Goal: Register for event/course

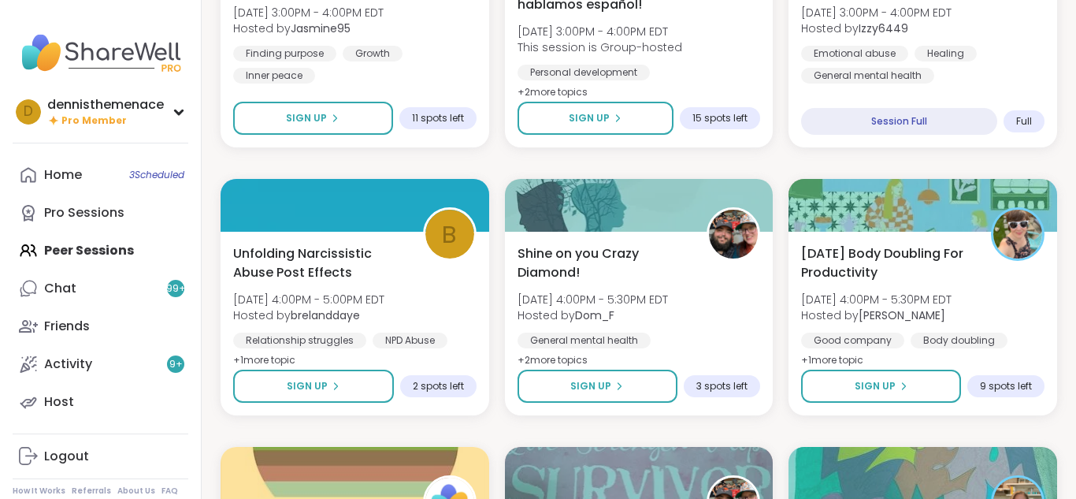
scroll to position [1386, 0]
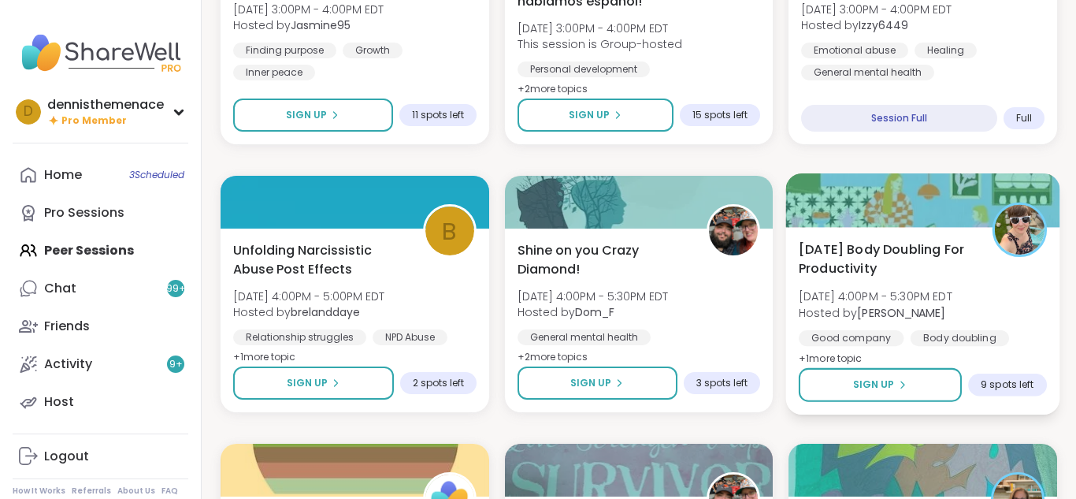
click at [880, 299] on span "Sun, Sep 07 | 4:00PM - 5:30PM EDT" at bounding box center [876, 296] width 154 height 16
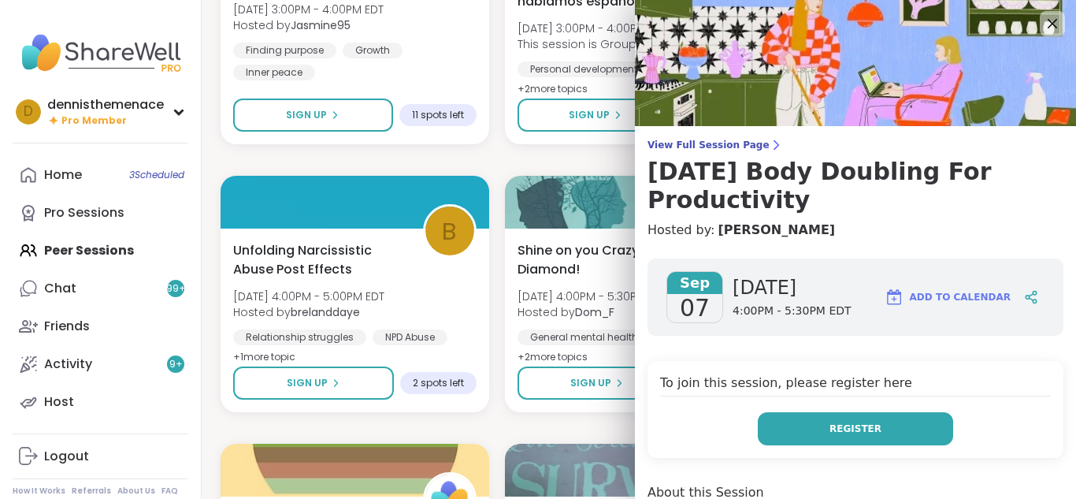
click at [857, 421] on span "Register" at bounding box center [855, 428] width 52 height 14
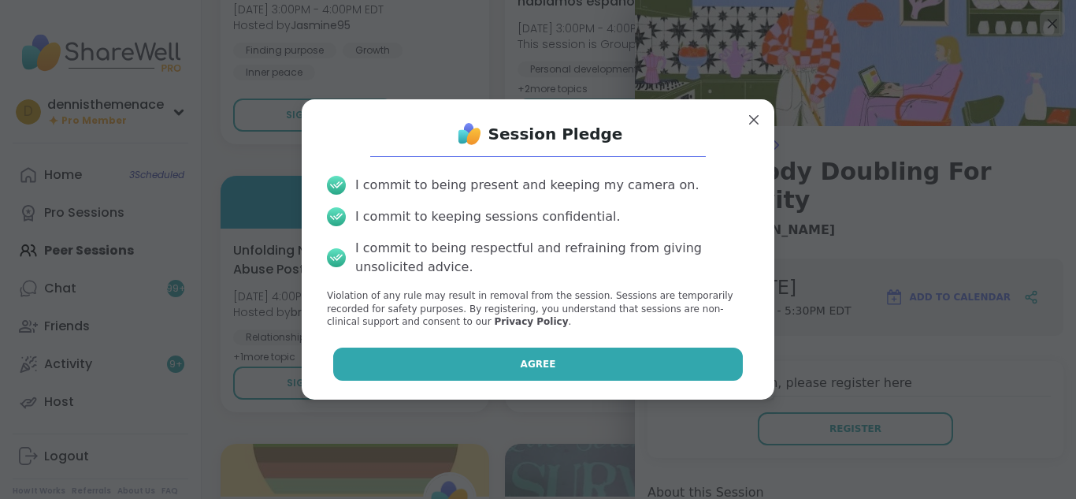
click at [631, 365] on button "Agree" at bounding box center [538, 363] width 410 height 33
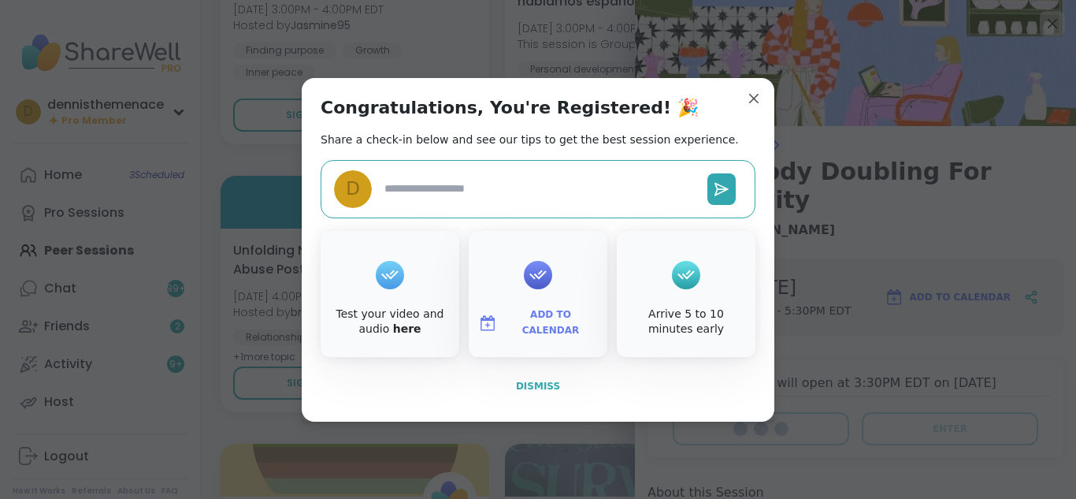
type textarea "*"
click at [543, 382] on span "Dismiss" at bounding box center [538, 385] width 44 height 11
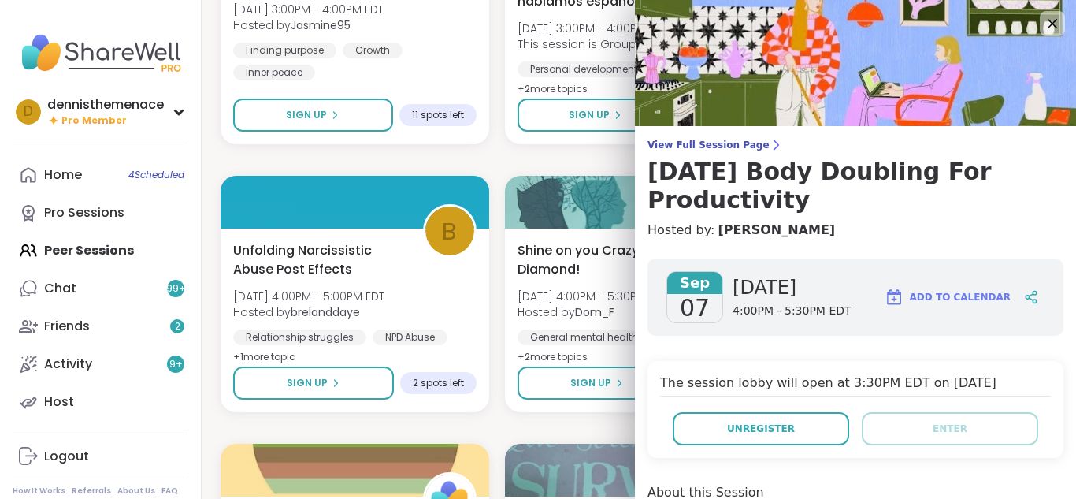
click at [521, 429] on div "Morning Pop-up Sun, Sep 07 | 10:00AM - 11:00AM EDT Hosted by SarahR83 Daily che…" at bounding box center [639, 428] width 836 height 3182
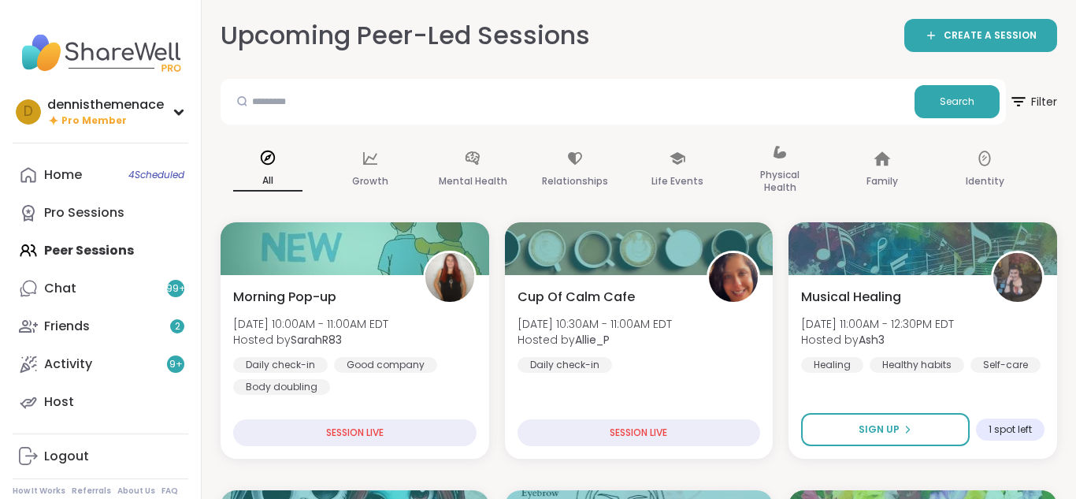
scroll to position [0, 0]
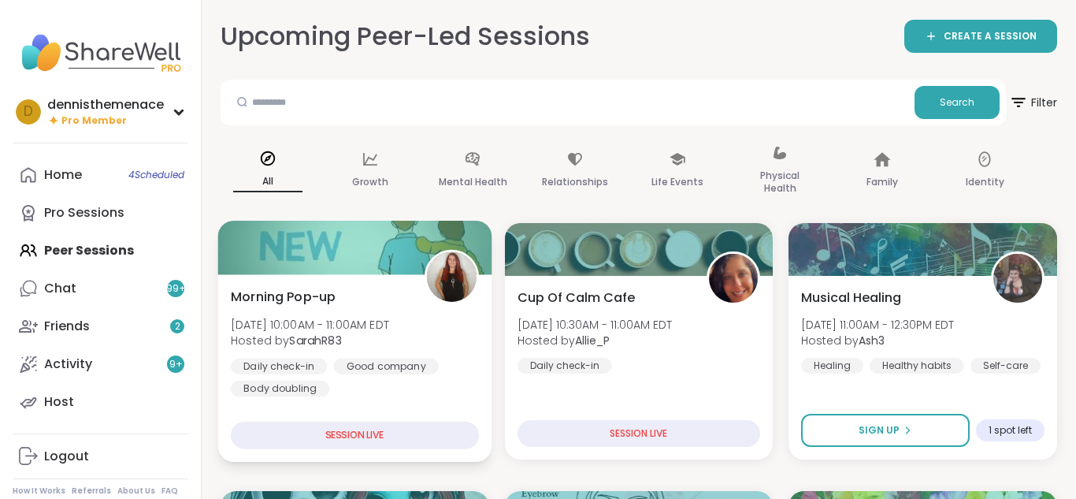
click at [365, 384] on div "Daily check-in Good company Body doubling" at bounding box center [355, 377] width 248 height 39
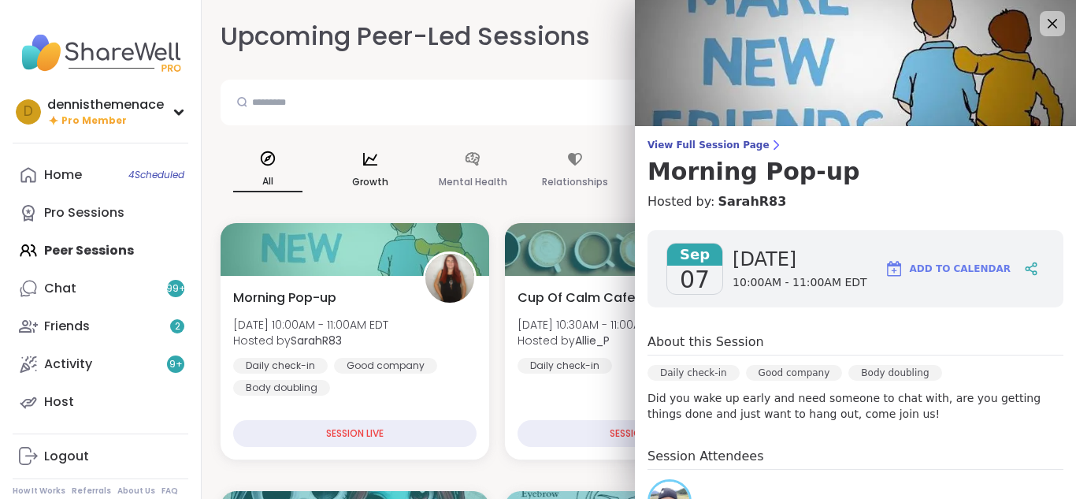
click at [336, 205] on div "Growth" at bounding box center [370, 171] width 95 height 79
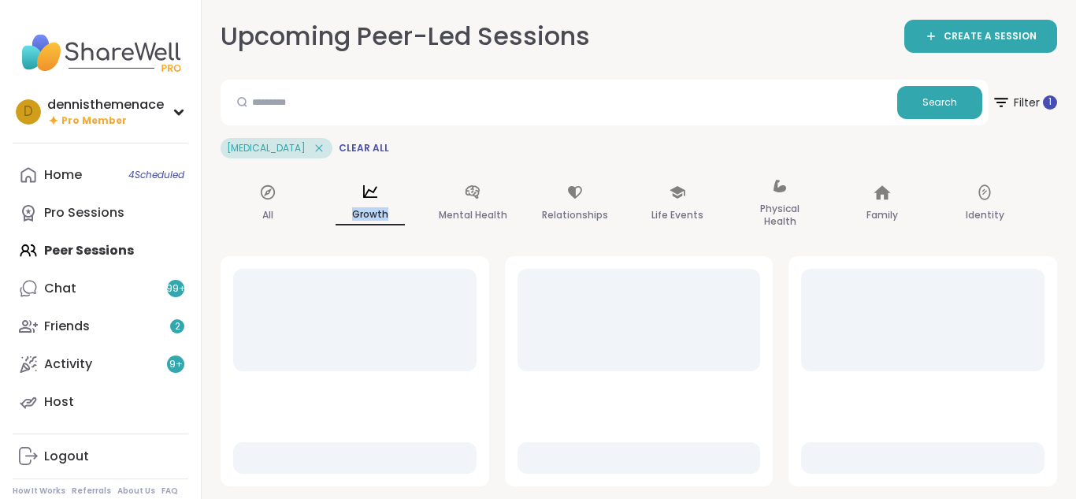
click at [336, 205] on p "Growth" at bounding box center [370, 215] width 69 height 20
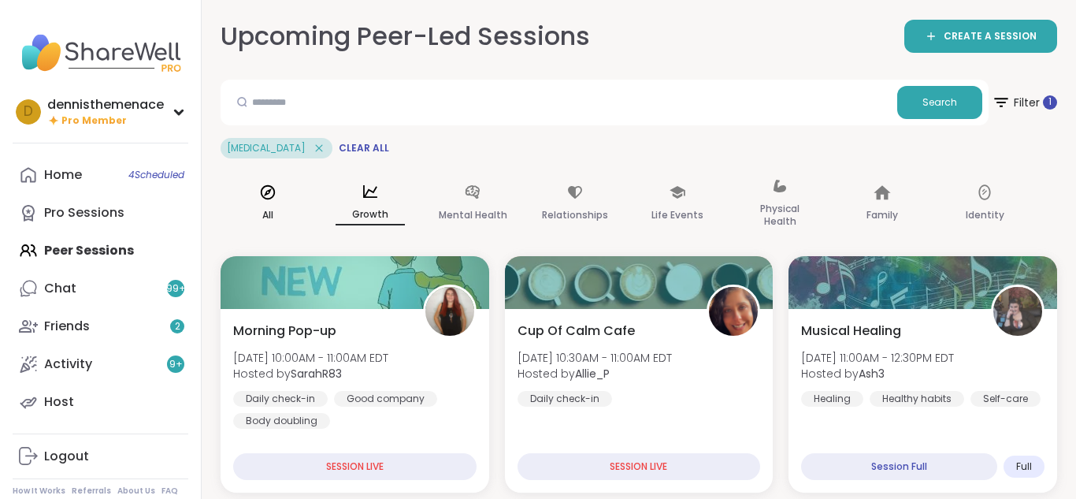
click at [267, 209] on p "All" at bounding box center [267, 215] width 11 height 19
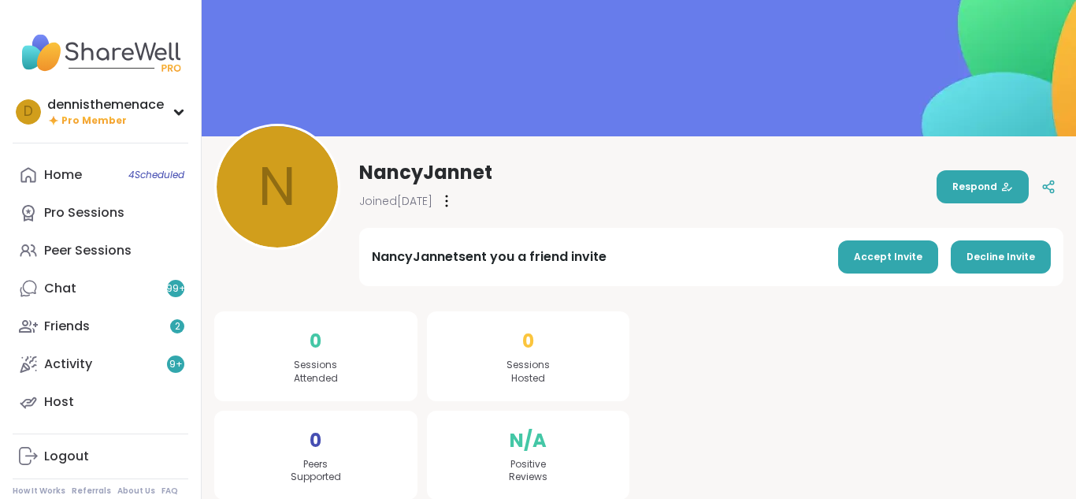
scroll to position [77, 0]
